Goal: Find contact information: Find contact information

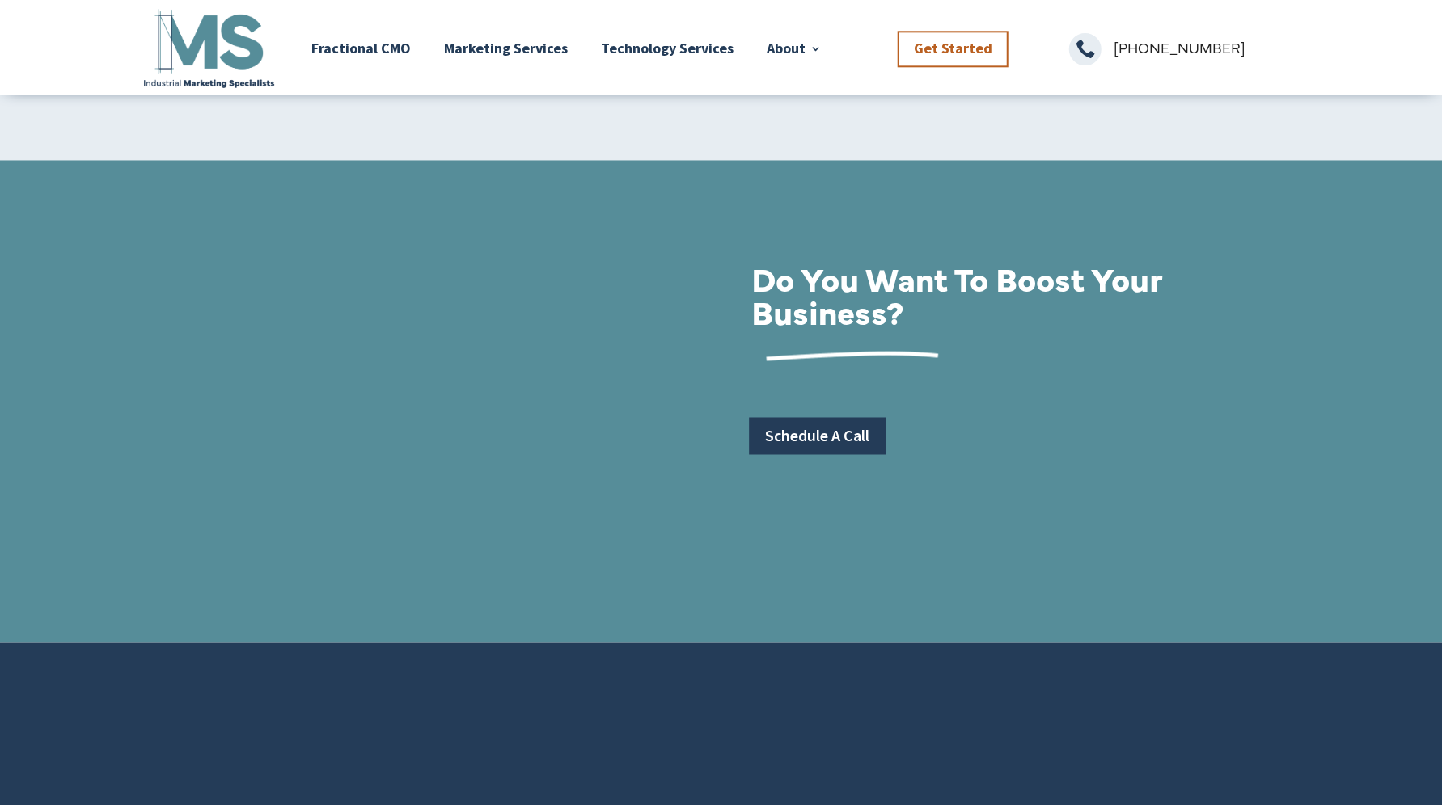
scroll to position [5386, 0]
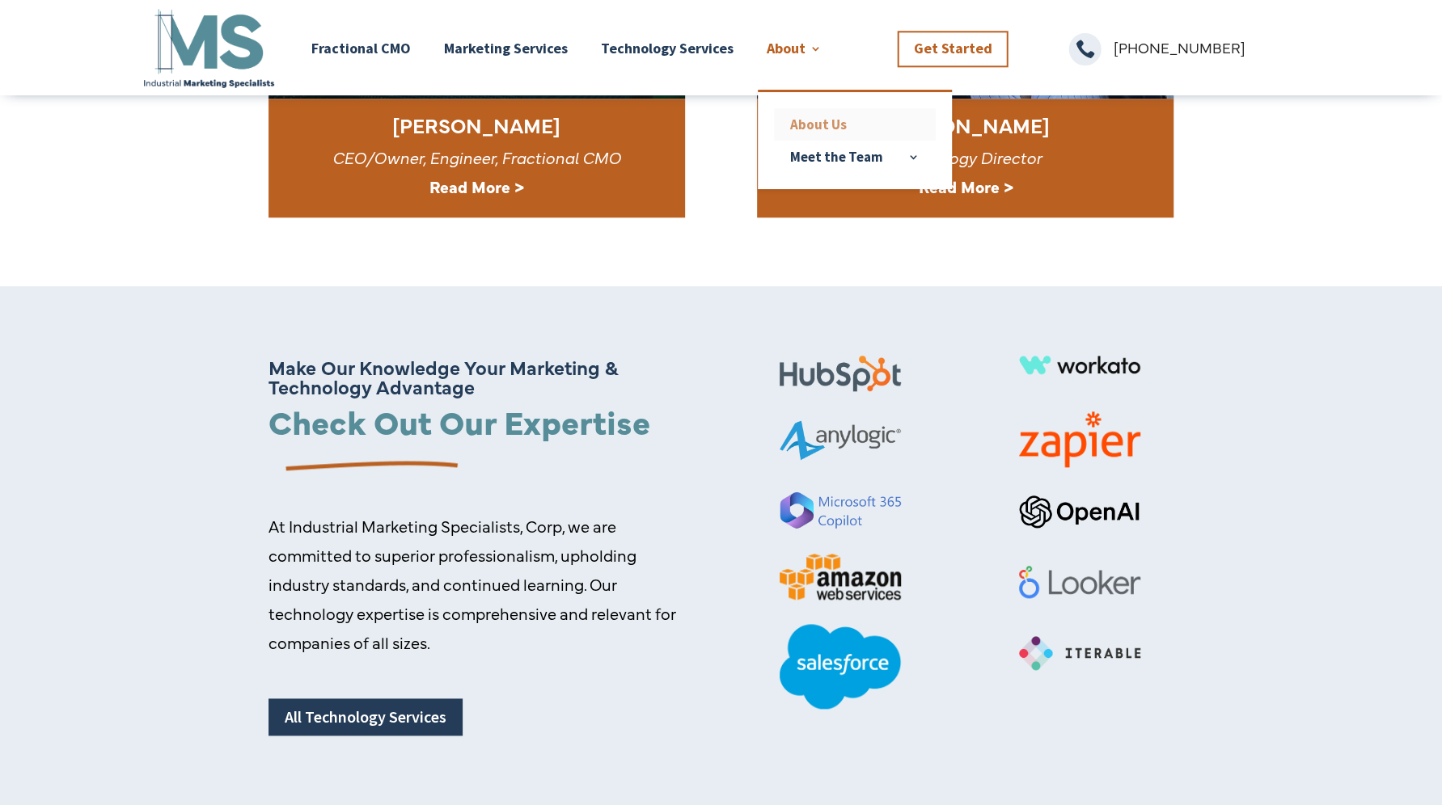
click at [815, 127] on link "About Us" at bounding box center [855, 124] width 162 height 32
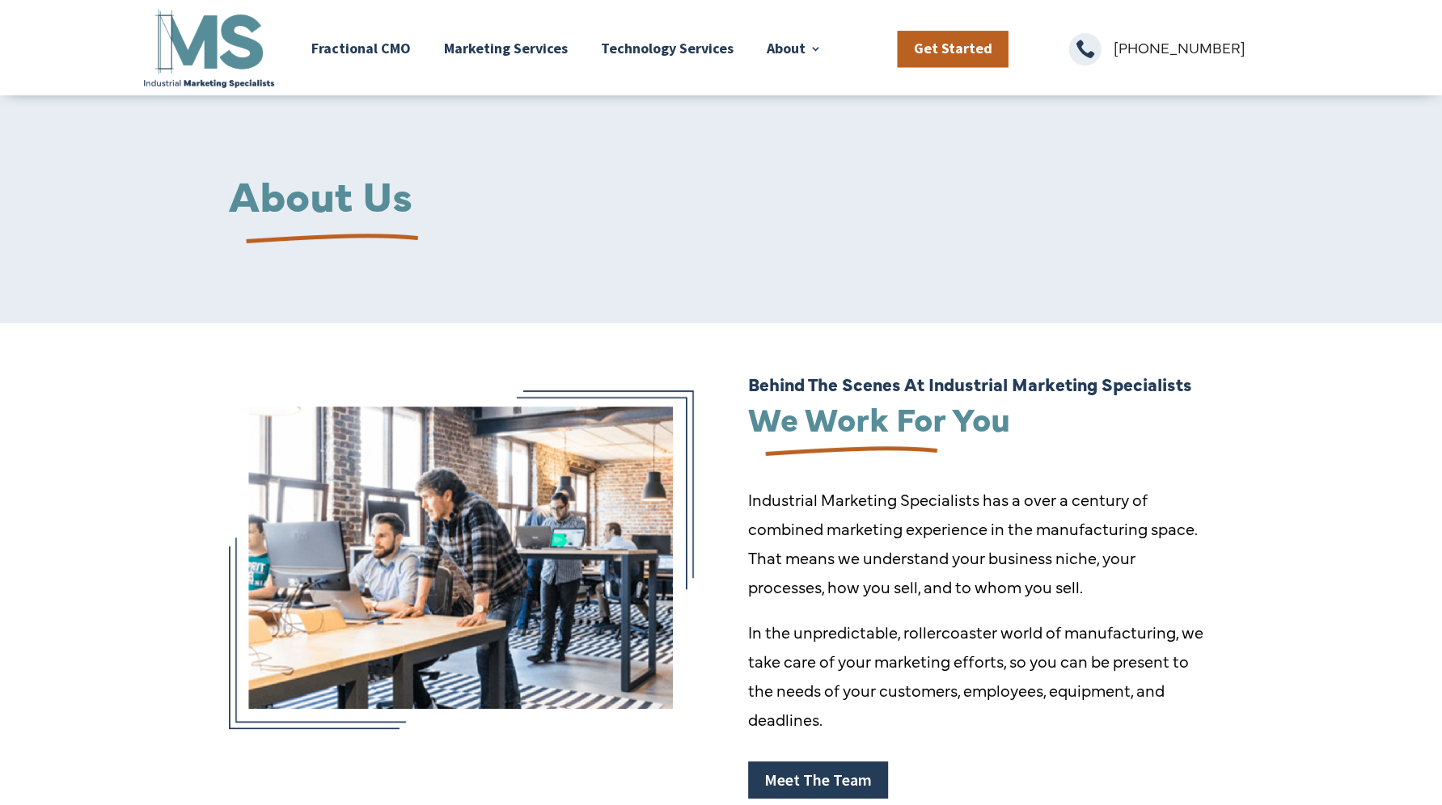
click at [945, 40] on link "Get Started" at bounding box center [953, 49] width 111 height 36
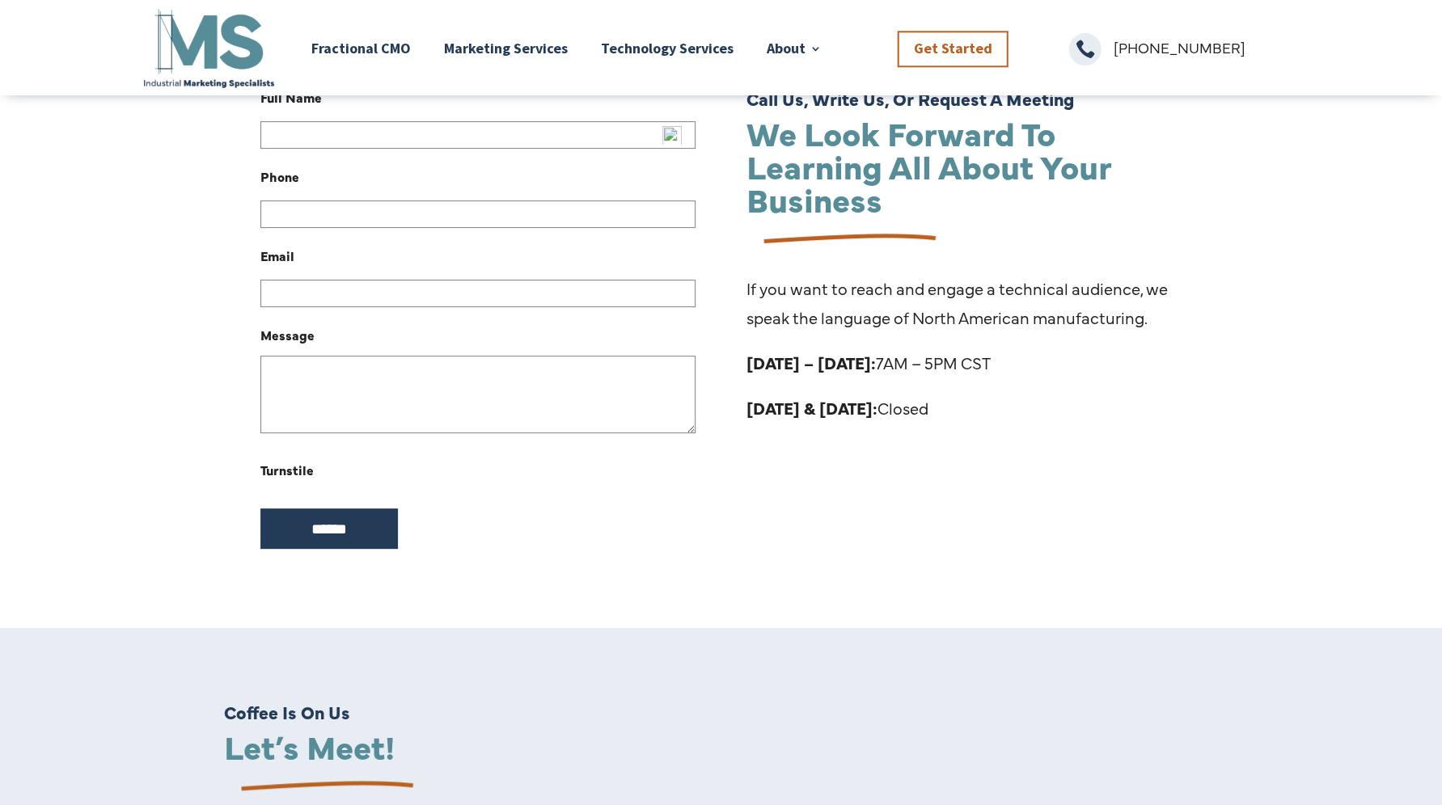
scroll to position [485, 0]
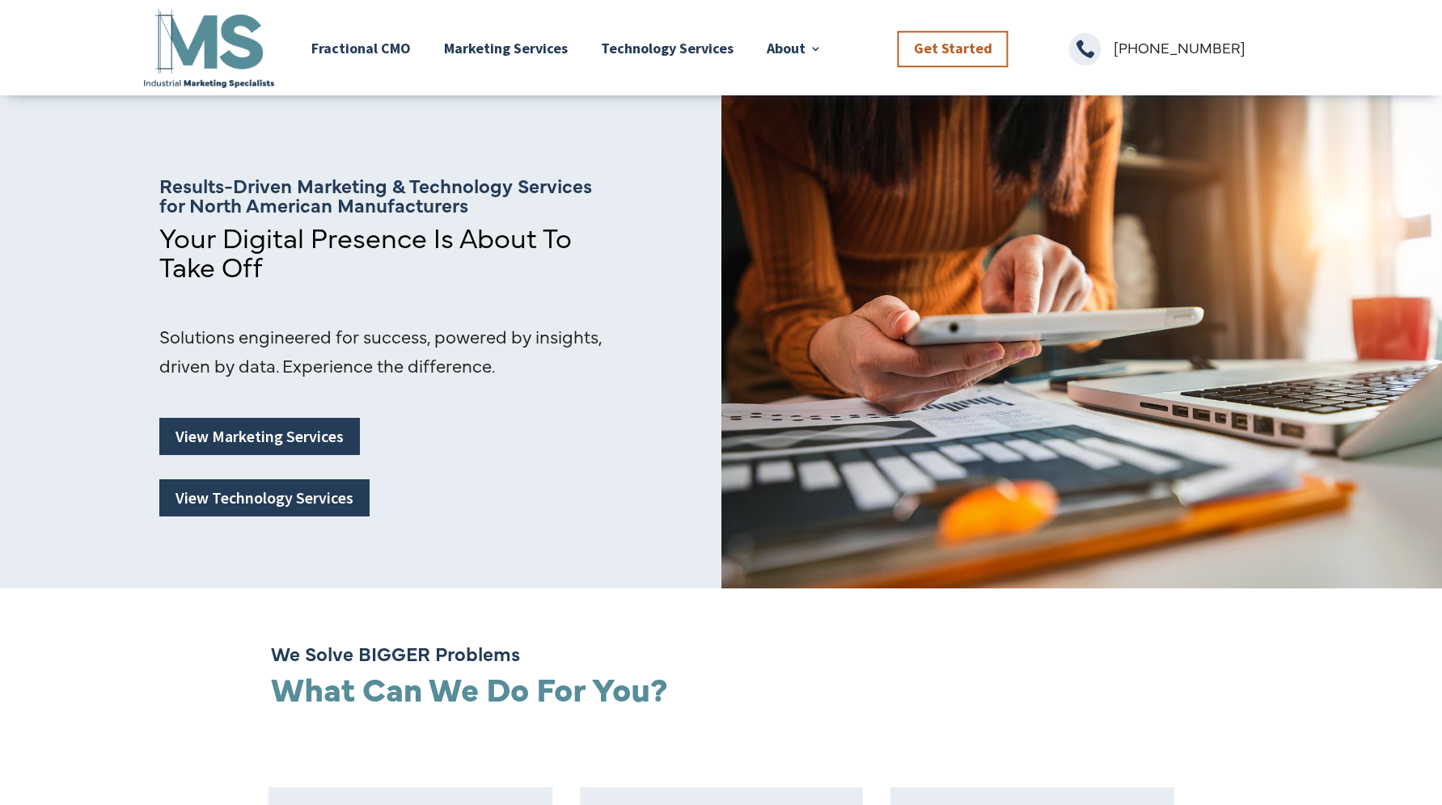
scroll to position [5386, 0]
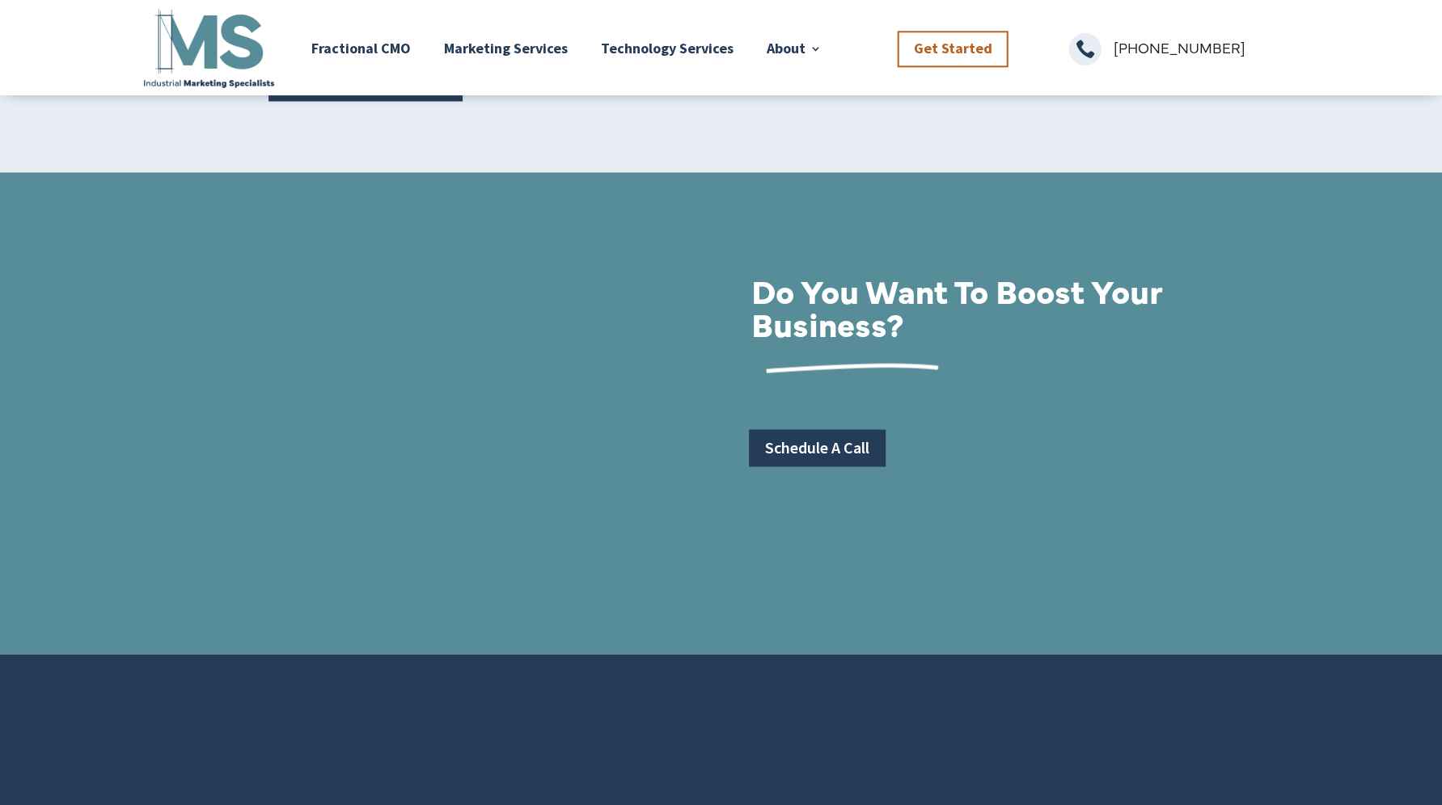
scroll to position [6033, 0]
